Goal: Information Seeking & Learning: Learn about a topic

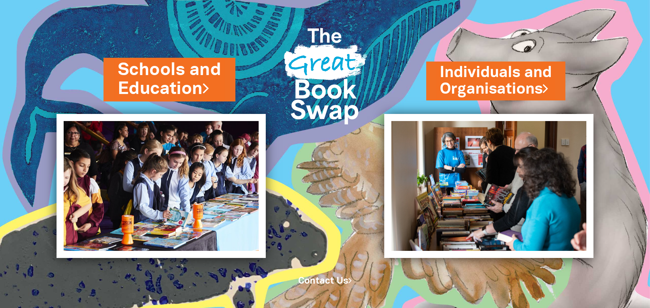
click at [183, 86] on link "Schools and Education" at bounding box center [170, 79] width 104 height 43
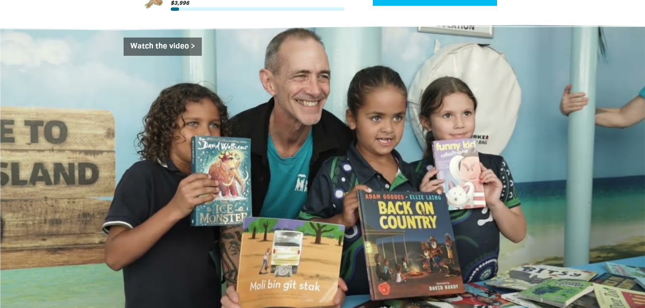
scroll to position [880, 0]
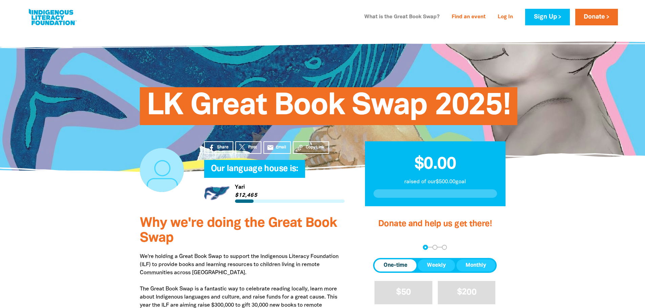
click at [401, 17] on link "What is the Great Book Swap?" at bounding box center [401, 17] width 83 height 11
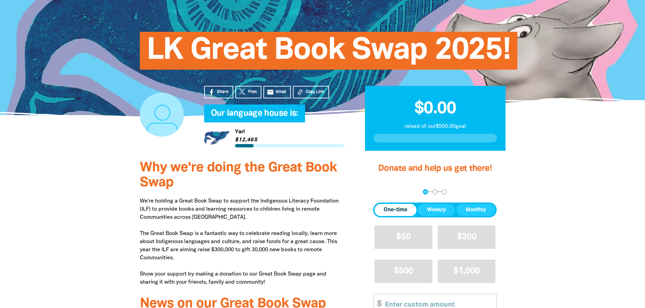
scroll to position [68, 0]
